Goal: Communication & Community: Answer question/provide support

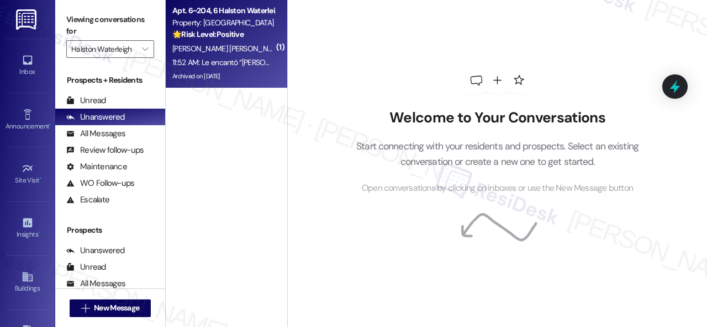
click at [242, 36] on strong "🌟 Risk Level: Positive" at bounding box center [207, 34] width 71 height 10
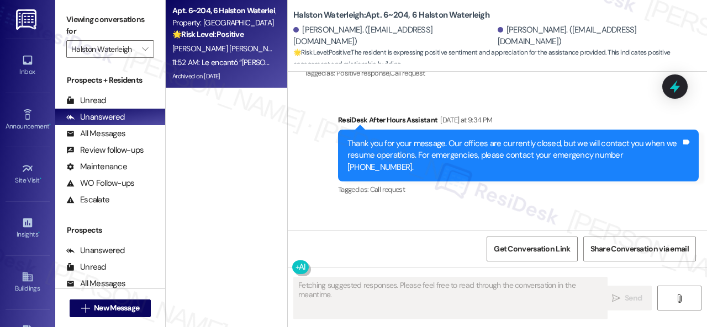
scroll to position [34736, 0]
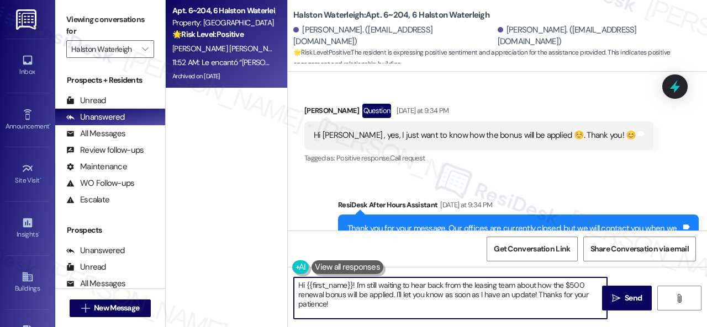
drag, startPoint x: 342, startPoint y: 306, endPoint x: 273, endPoint y: 278, distance: 74.8
click at [267, 277] on div "Apt. 6~204, 6 Halston Waterleigh Property: Halston Waterleigh 🌟 Risk Level: Pos…" at bounding box center [436, 163] width 541 height 327
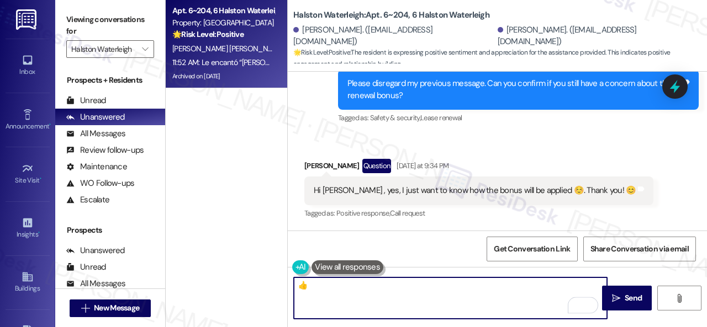
scroll to position [34681, 0]
type textarea "👍"
click at [627, 303] on span "Send" at bounding box center [633, 299] width 17 height 12
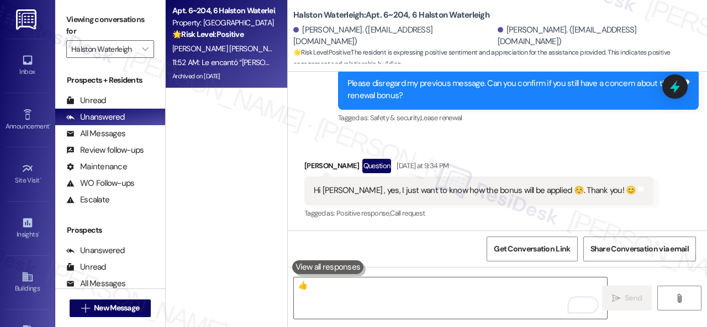
scroll to position [34901, 0]
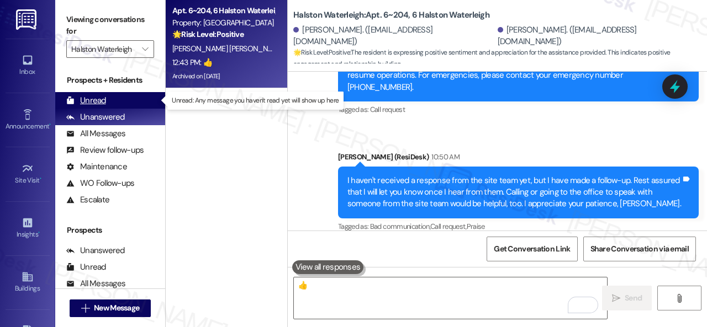
click at [100, 101] on div "Unread" at bounding box center [86, 101] width 40 height 12
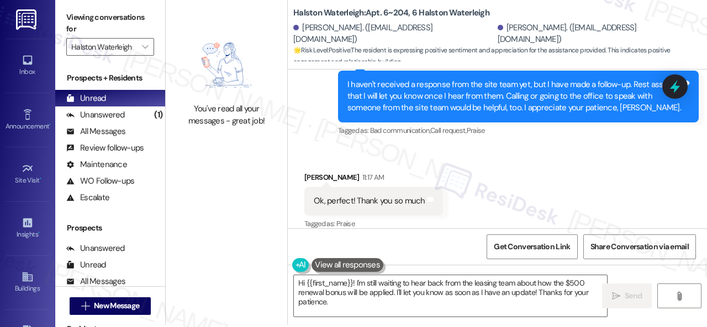
scroll to position [3, 0]
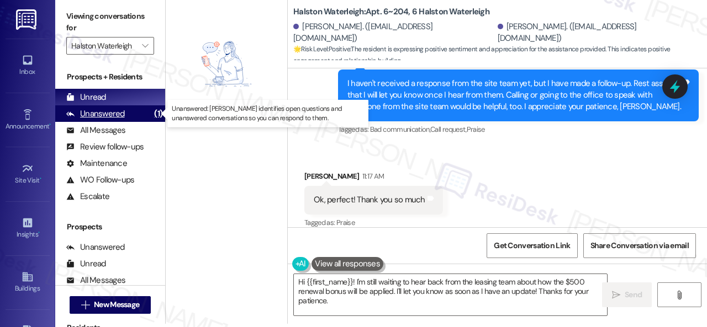
click at [91, 110] on div "Unanswered" at bounding box center [95, 114] width 59 height 12
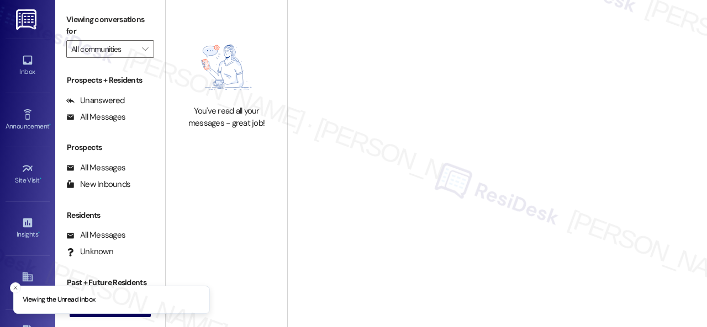
type input "Halston Waterleigh"
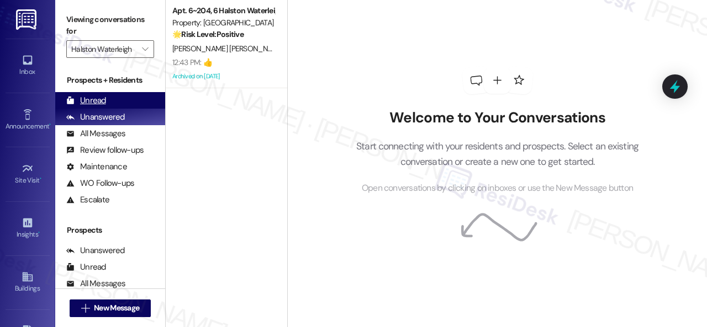
click at [98, 98] on div "Unread" at bounding box center [86, 101] width 40 height 12
